Goal: Task Accomplishment & Management: Manage account settings

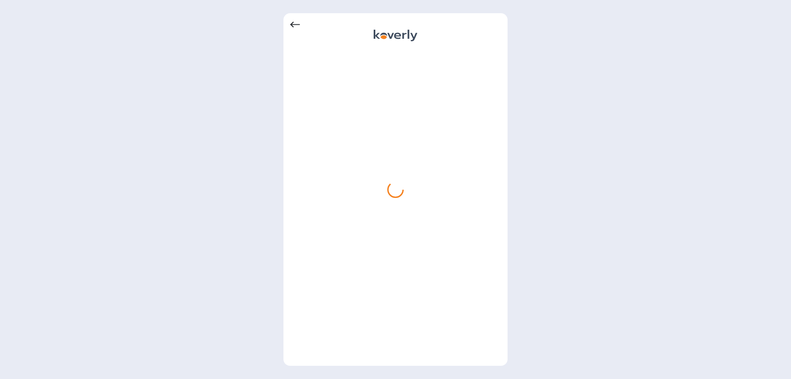
click at [294, 21] on icon at bounding box center [295, 25] width 10 height 10
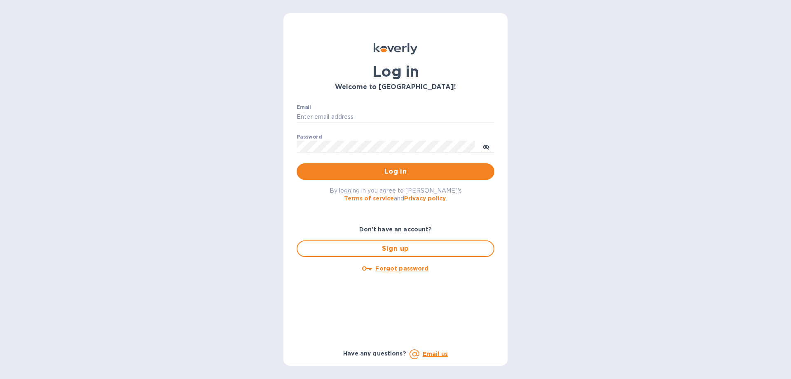
type input "devins@arborwayimports.com"
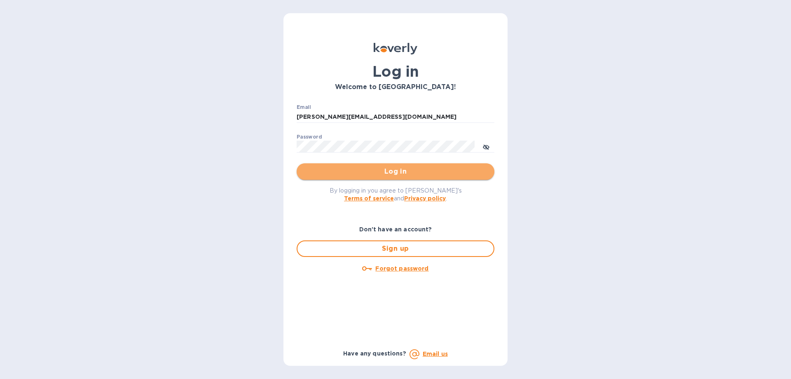
click at [356, 173] on span "Log in" at bounding box center [395, 171] width 185 height 10
